Goal: Task Accomplishment & Management: Manage account settings

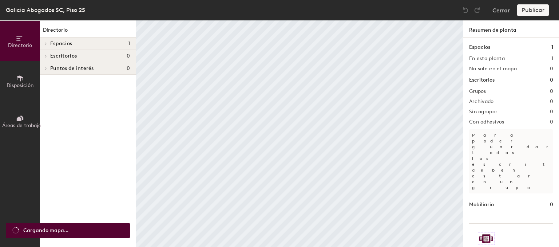
click at [17, 84] on span "Disposición" at bounding box center [20, 85] width 27 height 6
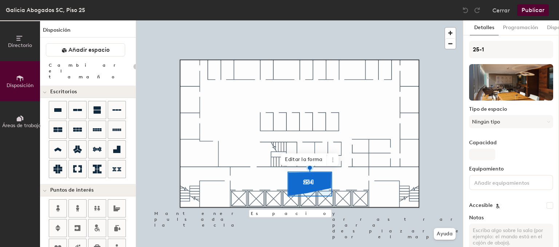
type input "20"
click at [332, 160] on icon at bounding box center [333, 160] width 6 height 6
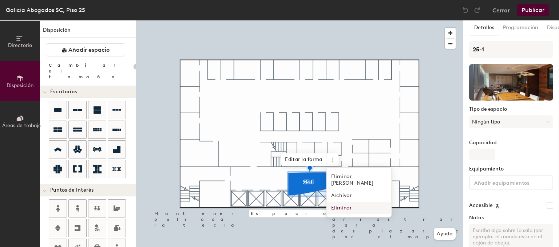
click at [337, 203] on span "Eliminar" at bounding box center [359, 208] width 65 height 12
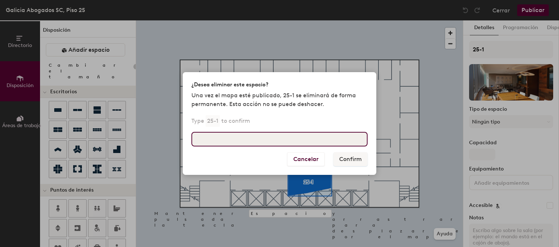
click at [275, 142] on input at bounding box center [279, 139] width 176 height 15
click at [313, 138] on input "s" at bounding box center [279, 139] width 176 height 15
type input "fdfds"
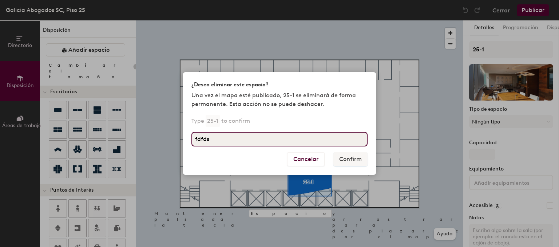
drag, startPoint x: 320, startPoint y: 141, endPoint x: 175, endPoint y: 126, distance: 145.7
click at [191, 132] on input "fdfds" at bounding box center [279, 139] width 176 height 15
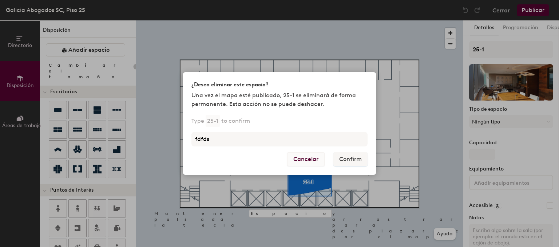
click at [307, 159] on button "Cancelar" at bounding box center [305, 159] width 37 height 14
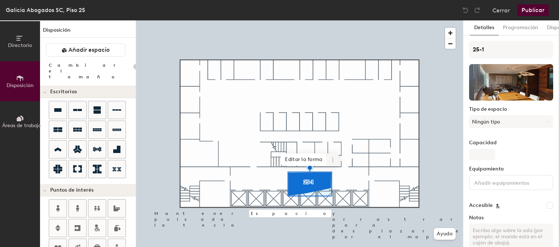
click at [331, 158] on icon at bounding box center [333, 160] width 6 height 6
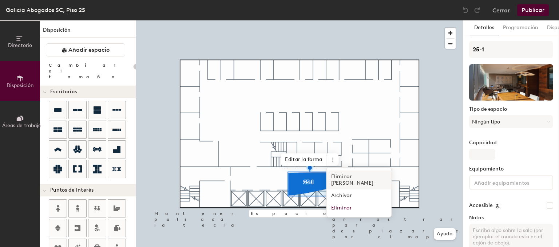
click at [347, 180] on span "Eliminar del mapa" at bounding box center [359, 179] width 65 height 19
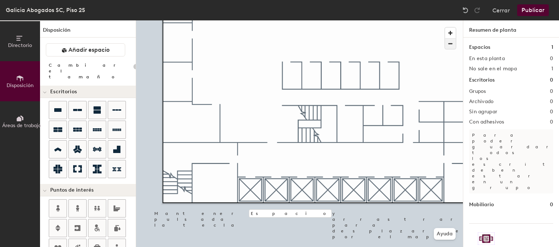
click at [451, 46] on span "button" at bounding box center [450, 44] width 11 height 10
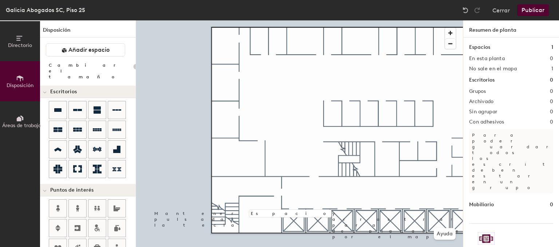
drag, startPoint x: 89, startPoint y: 53, endPoint x: 123, endPoint y: 90, distance: 50.0
click at [88, 53] on span "Añadir espacio" at bounding box center [88, 49] width 41 height 7
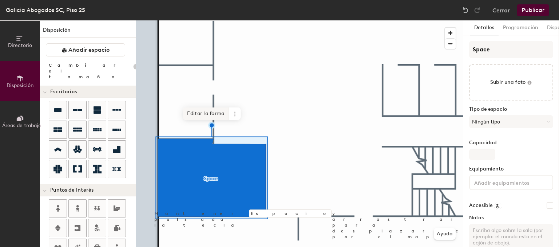
click at [209, 113] on span "Editar la forma" at bounding box center [206, 113] width 46 height 12
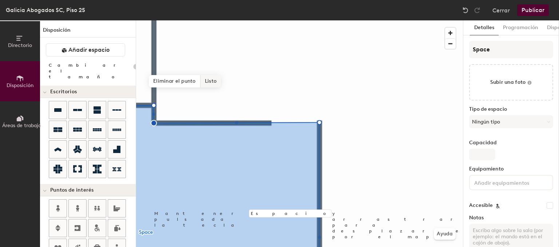
click at [210, 83] on span "Listo" at bounding box center [211, 81] width 20 height 12
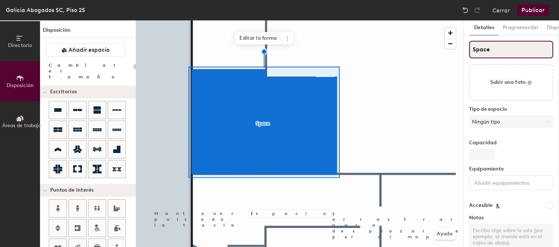
type input "20"
drag, startPoint x: 491, startPoint y: 48, endPoint x: 135, endPoint y: 27, distance: 356.6
click at [469, 41] on input "Space" at bounding box center [511, 49] width 84 height 17
type input "2"
type input "20"
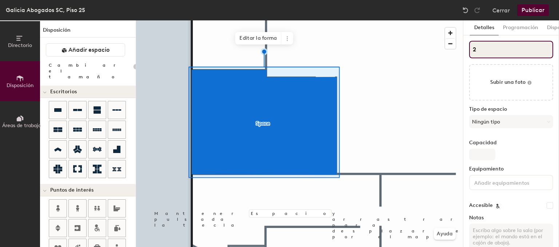
type input "25"
type input "20"
type input "25-"
type input "20"
type input "25-1"
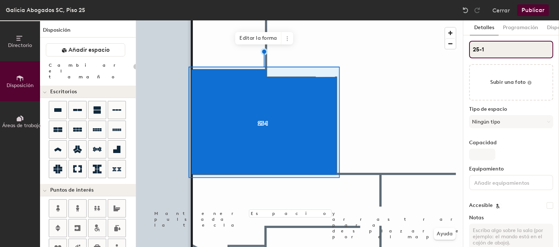
type input "20"
type input "25-1"
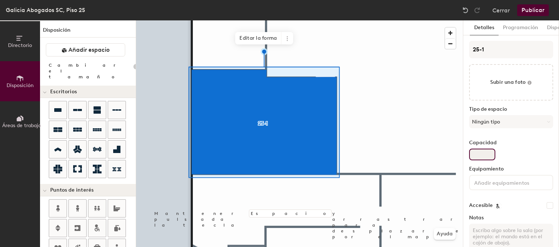
click at [487, 153] on input "Capacidad" at bounding box center [482, 155] width 26 height 12
type input "5"
type input "20"
type input "5"
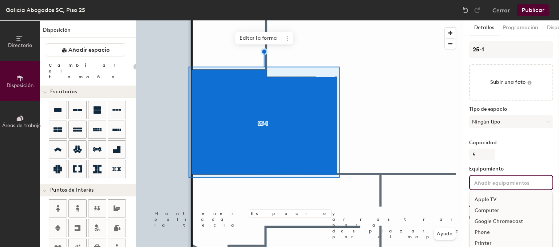
click at [498, 183] on input at bounding box center [506, 182] width 66 height 9
type input "20"
type input "v"
click at [507, 220] on div "Video Conferencing" at bounding box center [511, 221] width 82 height 11
type input "20"
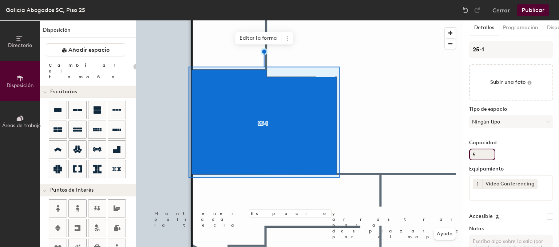
drag, startPoint x: 465, startPoint y: 157, endPoint x: 374, endPoint y: 148, distance: 90.8
click at [469, 149] on input "5" at bounding box center [482, 155] width 26 height 12
type input "20"
type input "6"
type input "20"
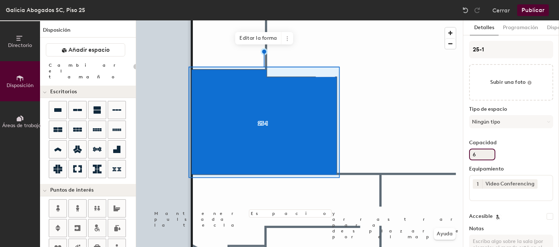
type input "6"
click at [531, 9] on button "Publicar" at bounding box center [533, 10] width 32 height 12
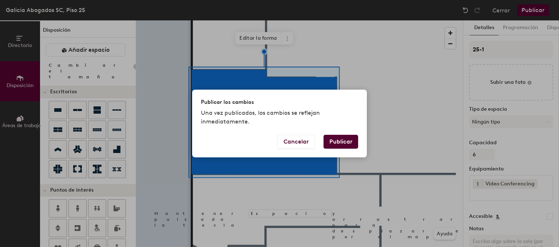
click at [343, 140] on button "Publicar" at bounding box center [341, 142] width 35 height 14
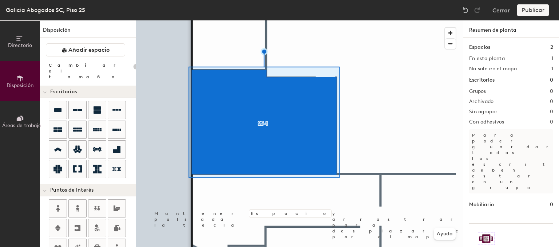
type input "20"
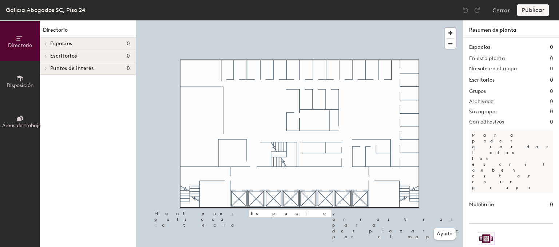
click at [24, 82] on span "Disposición" at bounding box center [20, 85] width 27 height 6
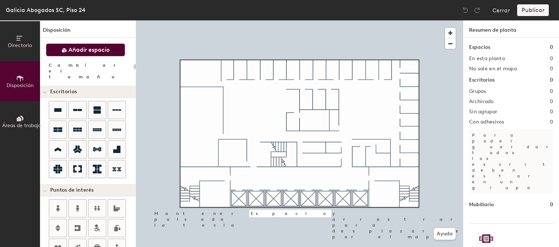
click at [82, 49] on span "Añadir espacio" at bounding box center [88, 49] width 41 height 7
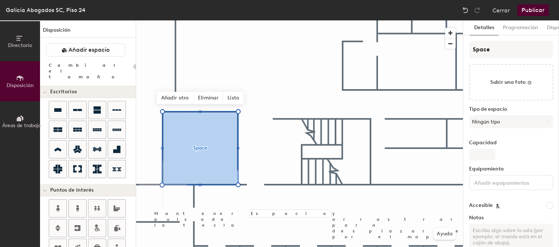
type input "20"
drag, startPoint x: 507, startPoint y: 52, endPoint x: 337, endPoint y: 45, distance: 169.8
click at [469, 45] on input "Space" at bounding box center [511, 49] width 84 height 17
type input "2"
type input "20"
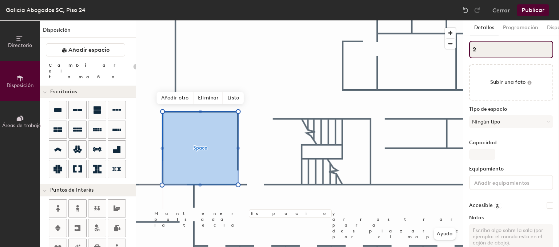
type input "24"
type input "20"
type input "24-"
type input "20"
type input "24-1"
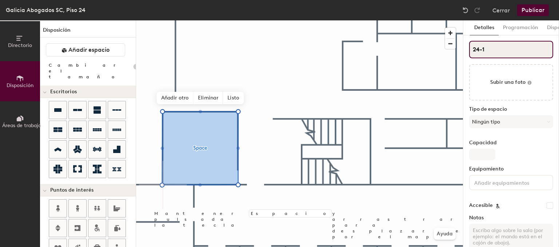
type input "20"
type input "24-1"
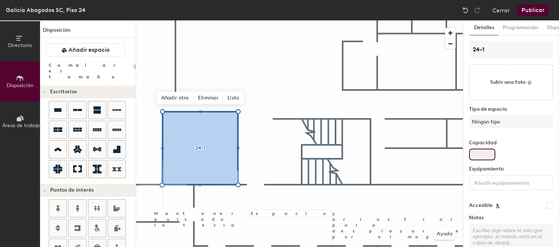
type input "20"
click at [486, 154] on input "Capacidad" at bounding box center [482, 155] width 26 height 12
type input "1"
type input "20"
type input "10"
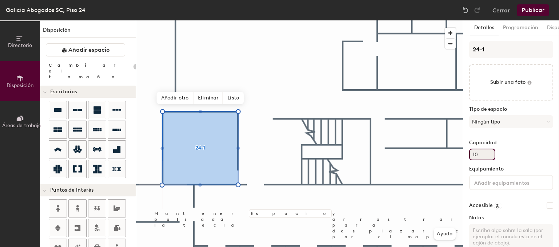
type input "20"
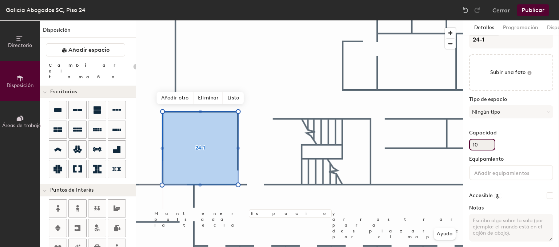
scroll to position [16, 0]
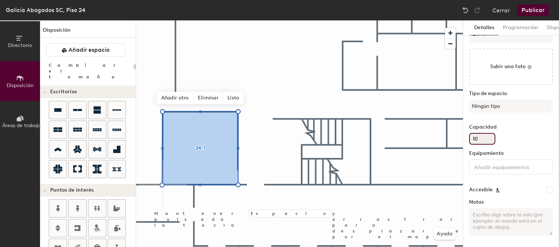
type input "10"
click at [496, 166] on input at bounding box center [506, 166] width 66 height 9
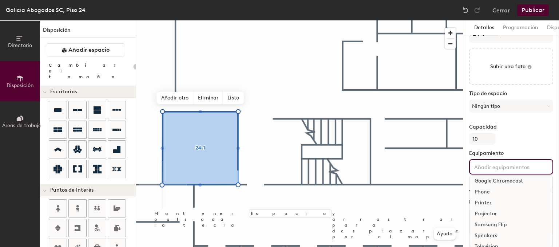
scroll to position [54, 0]
click at [513, 229] on div "Video Conferencing" at bounding box center [511, 228] width 82 height 11
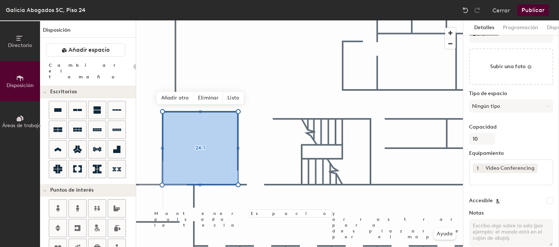
click at [548, 136] on div "Capacidad 10" at bounding box center [511, 134] width 84 height 20
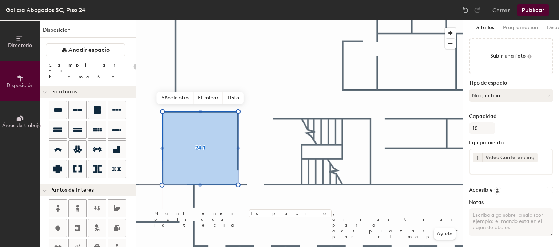
scroll to position [0, 0]
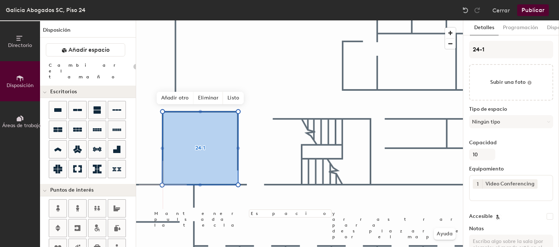
click at [537, 11] on button "Publicar" at bounding box center [533, 10] width 32 height 12
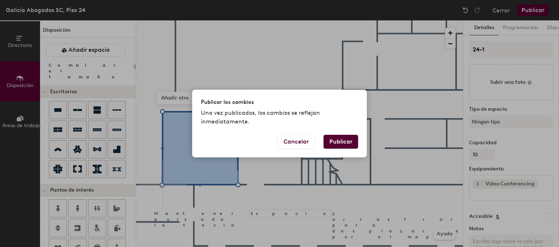
click at [337, 144] on button "Publicar" at bounding box center [341, 142] width 35 height 14
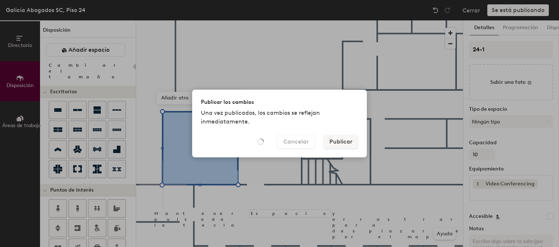
type input "20"
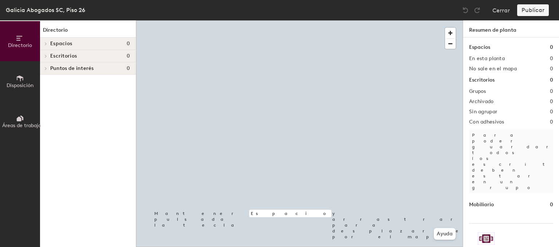
click at [13, 75] on button "Disposición" at bounding box center [20, 81] width 40 height 40
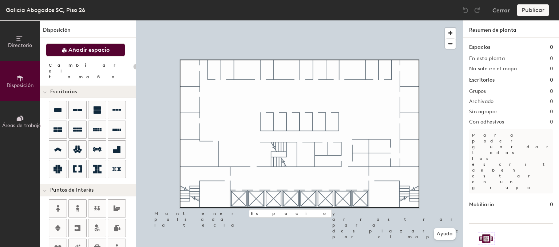
click at [65, 49] on icon at bounding box center [64, 50] width 5 height 5
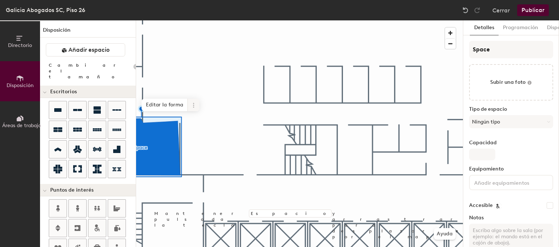
click at [195, 108] on icon at bounding box center [194, 105] width 6 height 6
click at [167, 104] on span "Editar la forma" at bounding box center [165, 105] width 46 height 12
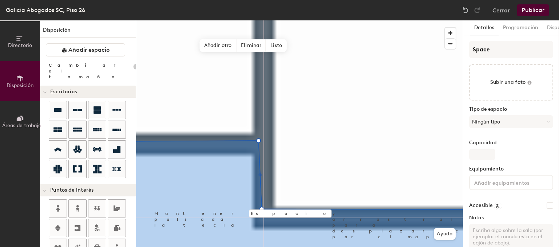
type input "20"
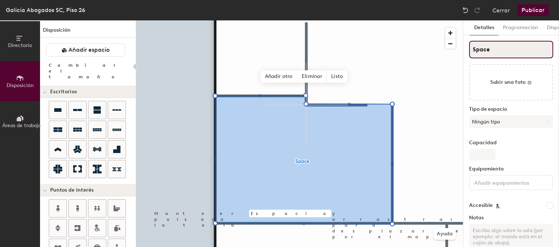
drag, startPoint x: 482, startPoint y: 52, endPoint x: 398, endPoint y: 46, distance: 83.9
click at [469, 46] on input "Space" at bounding box center [511, 49] width 84 height 17
type input "2"
type input "20"
type input "26"
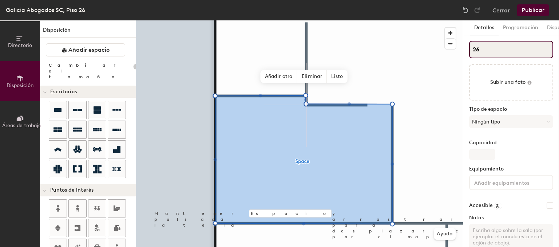
type input "20"
type input "26-1"
type input "20"
type input "26-1"
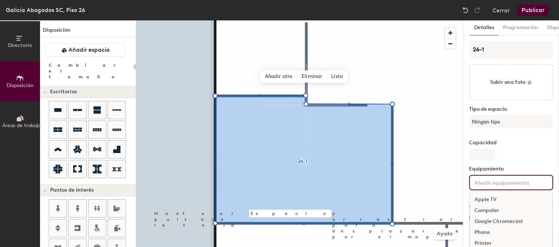
click at [484, 185] on input at bounding box center [506, 182] width 66 height 9
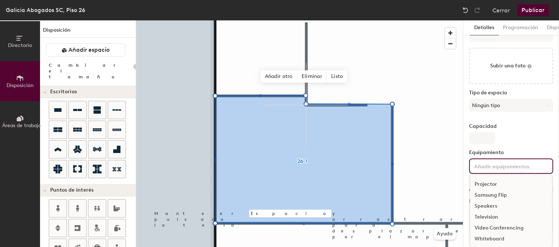
drag, startPoint x: 494, startPoint y: 225, endPoint x: 497, endPoint y: 158, distance: 67.4
click at [494, 225] on div "Video Conferencing" at bounding box center [511, 227] width 82 height 11
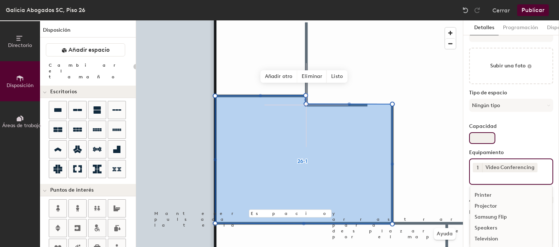
click at [476, 136] on input "Capacidad" at bounding box center [482, 138] width 26 height 12
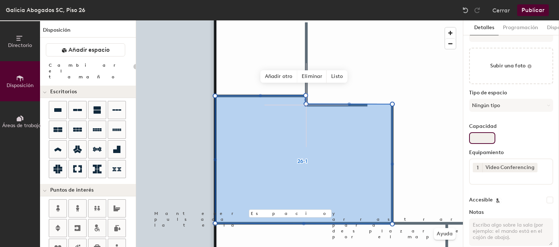
type input "20"
type input "1"
type input "20"
type input "10"
type input "20"
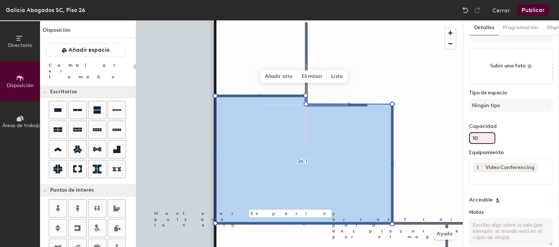
type input "10"
click at [538, 12] on button "Publicar" at bounding box center [533, 10] width 32 height 12
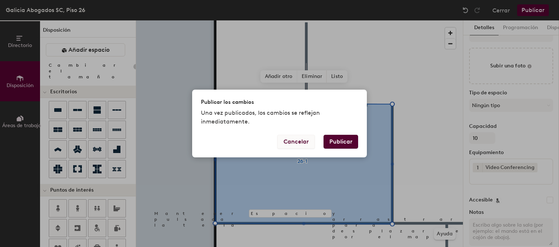
click at [298, 142] on button "Cancelar" at bounding box center [295, 142] width 37 height 14
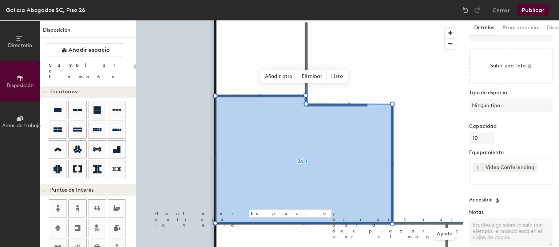
click at [532, 10] on button "Publicar" at bounding box center [533, 10] width 32 height 12
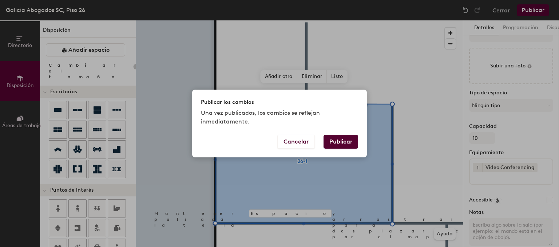
click at [346, 140] on button "Publicar" at bounding box center [341, 142] width 35 height 14
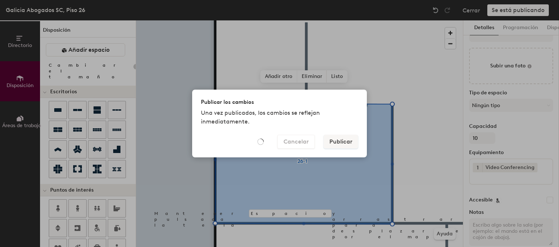
type input "20"
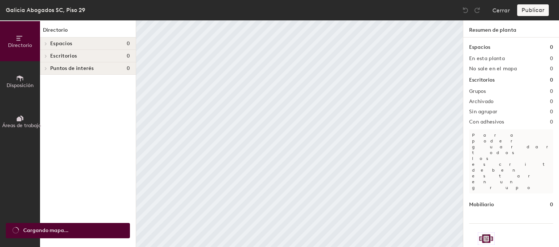
click at [20, 77] on icon at bounding box center [20, 78] width 7 height 6
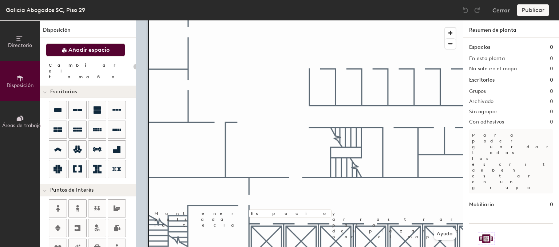
click at [91, 51] on span "Añadir espacio" at bounding box center [88, 49] width 41 height 7
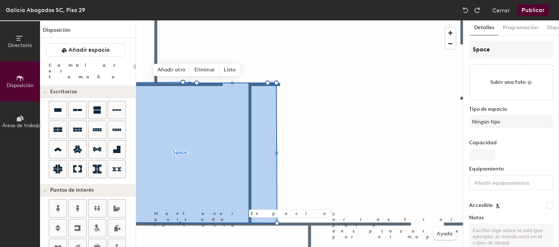
type input "20"
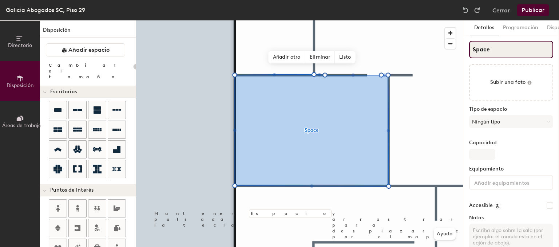
drag, startPoint x: 485, startPoint y: 48, endPoint x: 293, endPoint y: 40, distance: 192.0
click at [469, 41] on input "Space" at bounding box center [511, 49] width 84 height 17
type input "10"
type input "20"
type input "10"
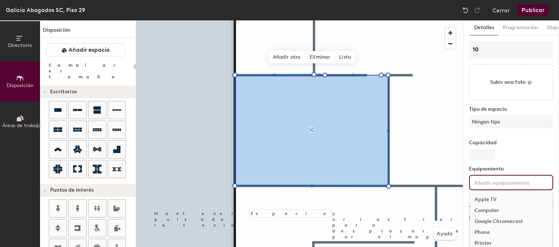
click at [490, 184] on input at bounding box center [506, 182] width 66 height 9
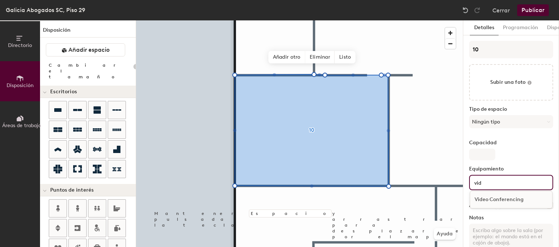
type input "vid"
click at [483, 198] on div "Video Conferencing" at bounding box center [511, 199] width 82 height 11
type input "20"
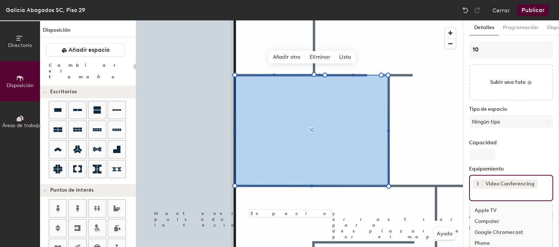
type input "20"
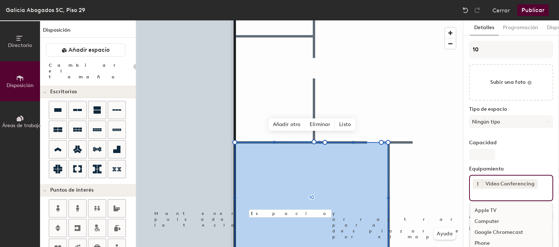
click at [536, 9] on button "Publicar" at bounding box center [533, 10] width 32 height 12
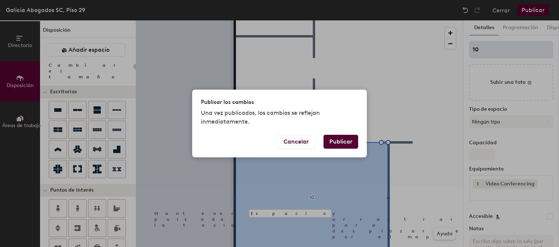
drag, startPoint x: 505, startPoint y: 52, endPoint x: 475, endPoint y: 58, distance: 29.6
click at [503, 52] on div "Publicar los cambios Una vez publicados, los cambios se reflejan inmediatamente…" at bounding box center [279, 123] width 559 height 247
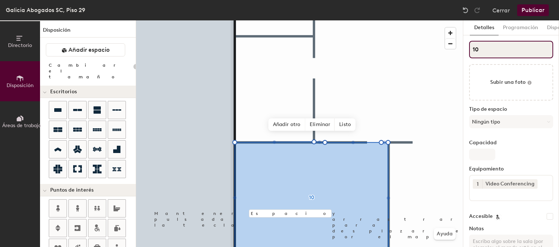
drag, startPoint x: 518, startPoint y: 55, endPoint x: 334, endPoint y: 44, distance: 184.1
click at [469, 44] on input "10" at bounding box center [511, 49] width 84 height 17
type input "2"
type input "20"
type input "29"
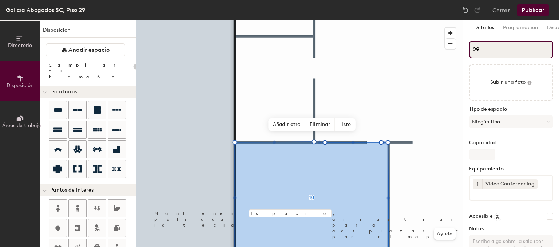
type input "20"
type input "29-"
type input "20"
type input "29-1"
type input "20"
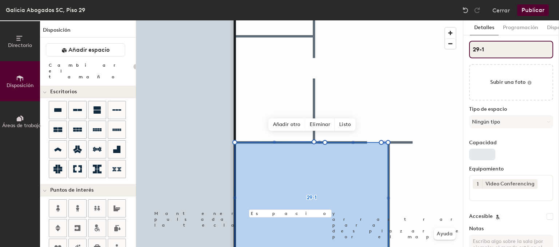
type input "29-1"
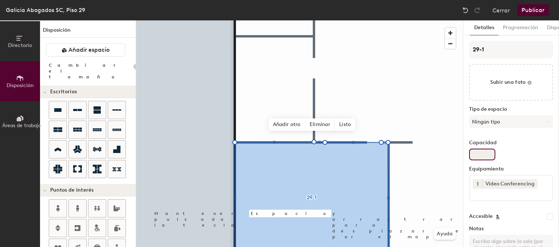
click at [487, 155] on input "Capacidad" at bounding box center [482, 155] width 26 height 12
type input "1"
type input "20"
type input "10"
type input "20"
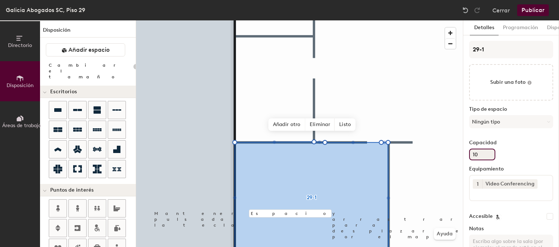
type input "10"
click at [538, 13] on button "Publicar" at bounding box center [533, 10] width 32 height 12
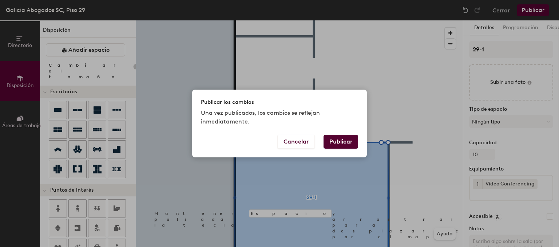
click at [343, 142] on button "Publicar" at bounding box center [341, 142] width 35 height 14
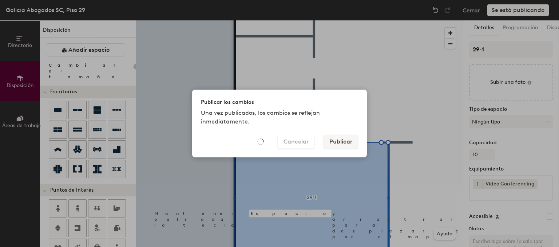
type input "20"
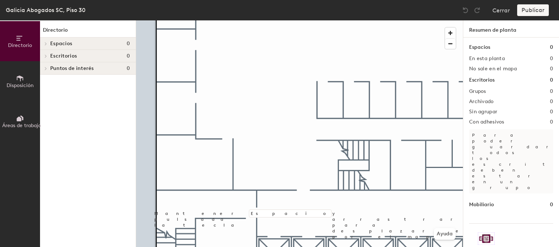
drag, startPoint x: 26, startPoint y: 75, endPoint x: 44, endPoint y: 81, distance: 19.5
click at [27, 75] on button "Disposición" at bounding box center [20, 81] width 40 height 40
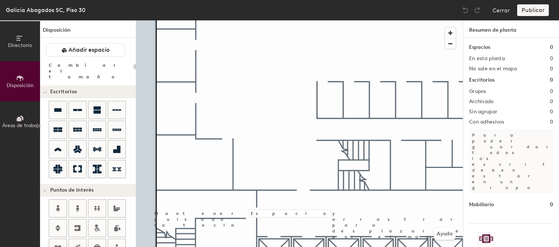
click at [94, 58] on div "Disposición Añadir espacio Cambiar el tamaño Escritorios Puntos de interés Mobi…" at bounding box center [88, 133] width 96 height 226
drag, startPoint x: 85, startPoint y: 49, endPoint x: 89, endPoint y: 52, distance: 4.4
click at [85, 49] on span "Añadir espacio" at bounding box center [88, 49] width 41 height 7
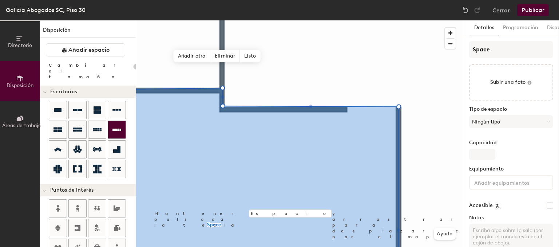
type input "20"
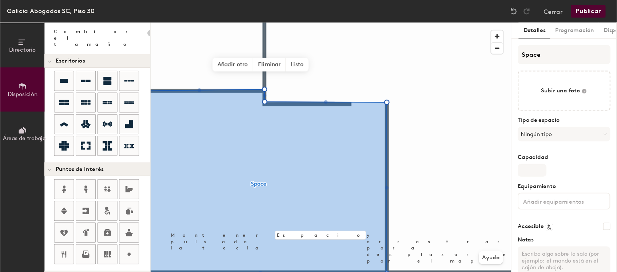
scroll to position [36, 0]
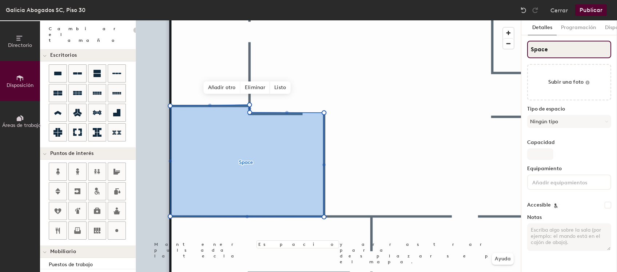
drag, startPoint x: 568, startPoint y: 50, endPoint x: 316, endPoint y: 43, distance: 252.8
click at [528, 43] on input "Space" at bounding box center [570, 49] width 84 height 17
type input "3"
type input "20"
type input "30"
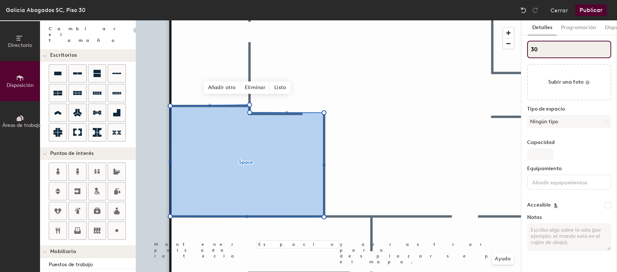
type input "20"
type input "30-"
type input "20"
type input "30-1"
type input "20"
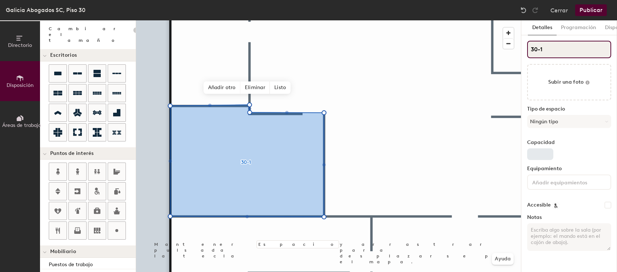
type input "30-1"
click at [541, 151] on input "Capacidad" at bounding box center [541, 155] width 26 height 12
type input "1"
type input "20"
type input "10"
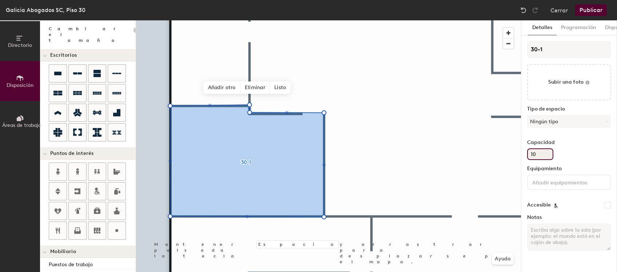
type input "20"
type input "10"
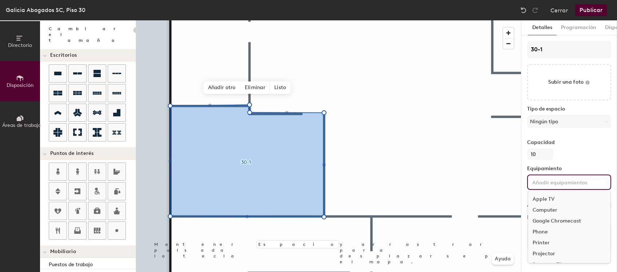
click at [556, 183] on input at bounding box center [564, 182] width 66 height 9
type input "20"
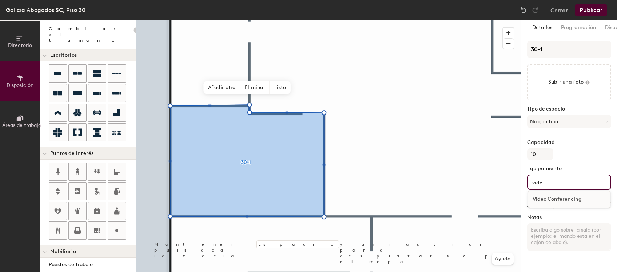
type input "vide"
click at [559, 202] on div "Video Conferencing" at bounding box center [570, 199] width 82 height 11
type input "20"
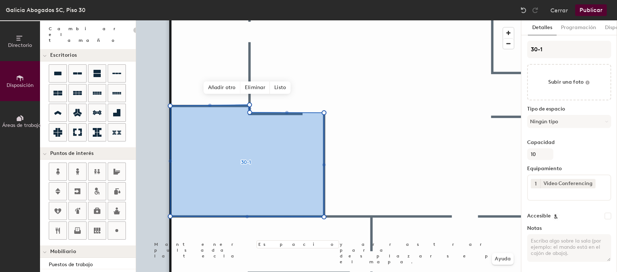
click at [559, 7] on button "Publicar" at bounding box center [592, 10] width 32 height 12
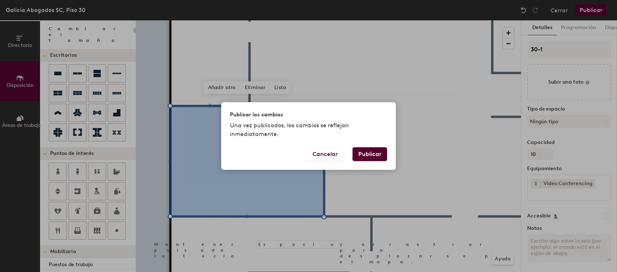
click at [374, 160] on button "Publicar" at bounding box center [370, 154] width 35 height 14
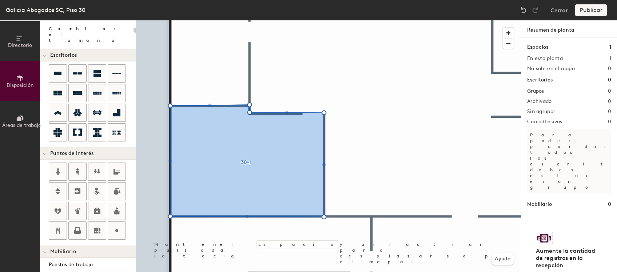
type input "20"
